Goal: Entertainment & Leisure: Consume media (video, audio)

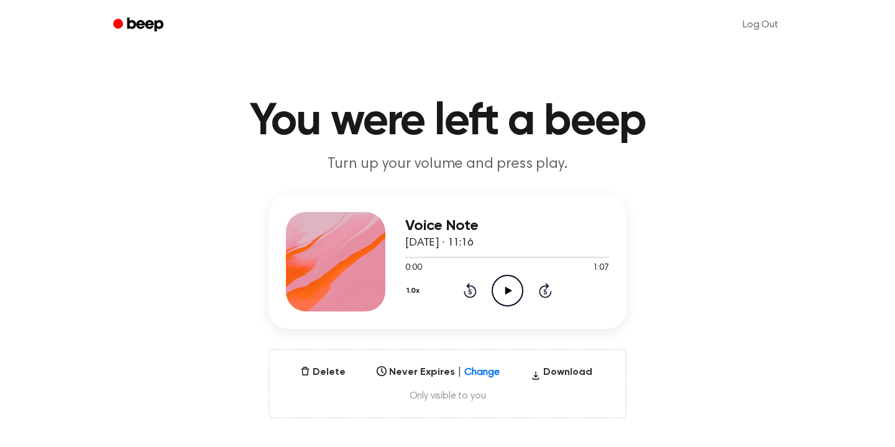
click at [511, 283] on icon "Play Audio" at bounding box center [508, 291] width 32 height 32
click at [512, 286] on icon "Play Audio" at bounding box center [508, 291] width 32 height 32
click at [511, 291] on icon "Pause Audio" at bounding box center [508, 291] width 32 height 32
click at [498, 286] on icon "Play Audio" at bounding box center [508, 291] width 32 height 32
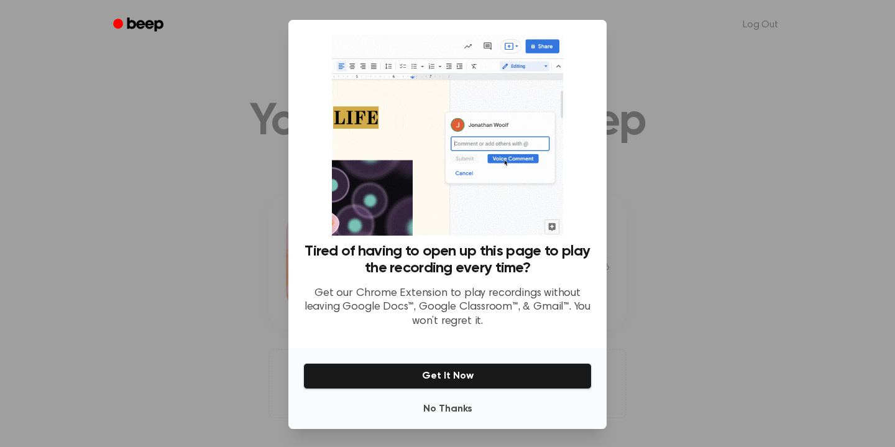
click at [456, 304] on p "Get our Chrome Extension to play recordings without leaving Google Docs™, Googl…" at bounding box center [447, 307] width 288 height 42
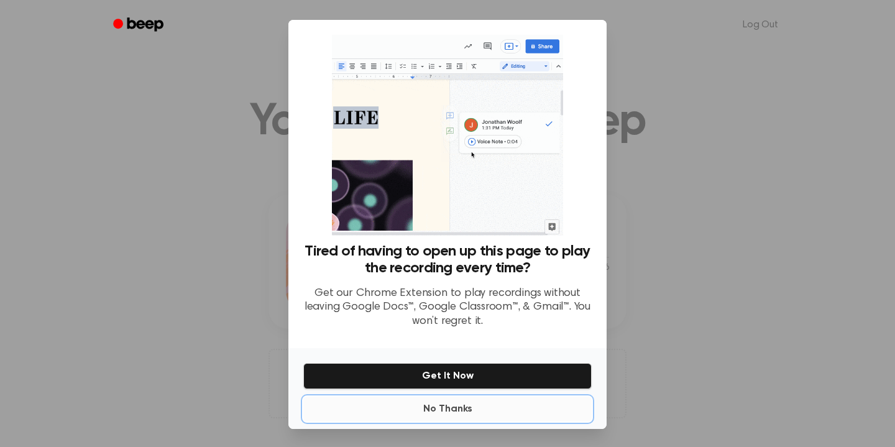
click at [436, 409] on button "No Thanks" at bounding box center [447, 408] width 288 height 25
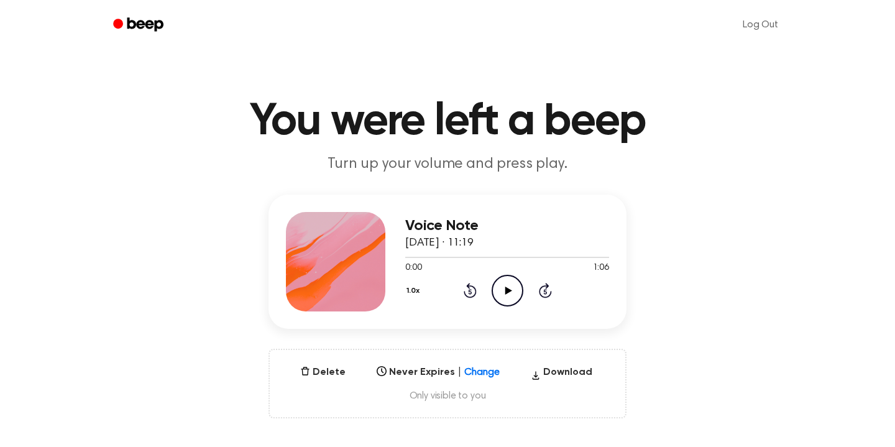
click at [508, 289] on icon at bounding box center [508, 290] width 7 height 8
click at [518, 284] on icon "Pause Audio" at bounding box center [508, 291] width 32 height 32
click at [508, 292] on icon "Play Audio" at bounding box center [508, 291] width 32 height 32
click at [511, 284] on icon "Pause Audio" at bounding box center [508, 291] width 32 height 32
